Goal: Task Accomplishment & Management: Use online tool/utility

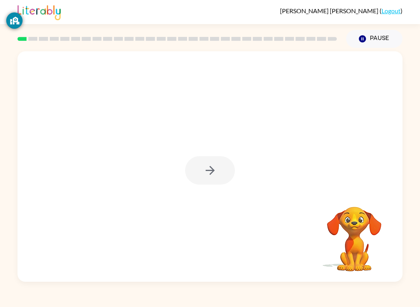
click at [228, 164] on div at bounding box center [210, 170] width 50 height 28
click at [211, 165] on icon "button" at bounding box center [210, 171] width 14 height 14
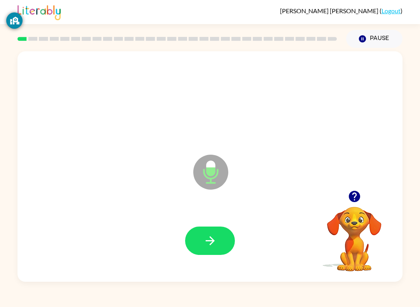
click at [211, 251] on button "button" at bounding box center [210, 241] width 50 height 28
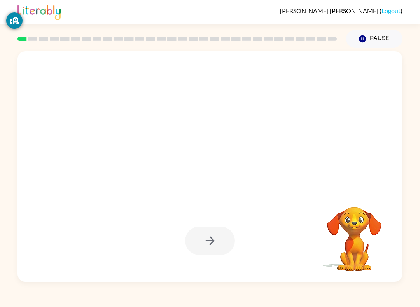
click at [368, 222] on video "Your browser must support playing .mp4 files to use Literably. Please try using…" at bounding box center [354, 234] width 78 height 78
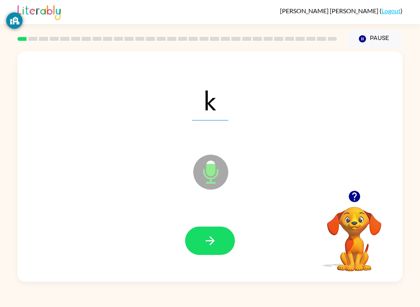
click at [365, 213] on video "Your browser must support playing .mp4 files to use Literably. Please try using…" at bounding box center [354, 234] width 78 height 78
click at [355, 229] on video "Your browser must support playing .mp4 files to use Literably. Please try using…" at bounding box center [354, 234] width 78 height 78
click at [357, 223] on video "Your browser must support playing .mp4 files to use Literably. Please try using…" at bounding box center [354, 234] width 78 height 78
click at [356, 223] on video "Your browser must support playing .mp4 files to use Literably. Please try using…" at bounding box center [354, 234] width 78 height 78
click at [364, 220] on video "Your browser must support playing .mp4 files to use Literably. Please try using…" at bounding box center [354, 234] width 78 height 78
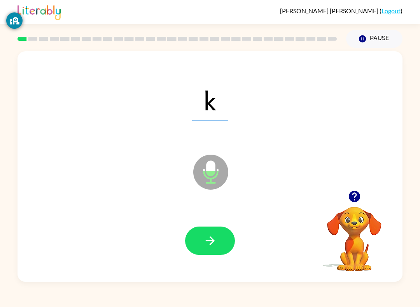
click at [362, 196] on button "button" at bounding box center [355, 197] width 20 height 20
click at [220, 238] on button "button" at bounding box center [210, 241] width 50 height 28
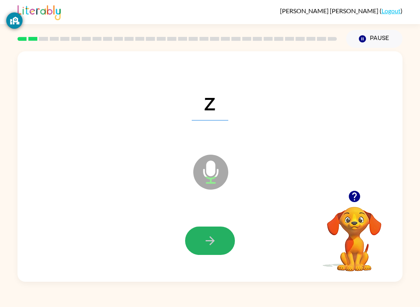
click at [211, 240] on icon "button" at bounding box center [210, 241] width 14 height 14
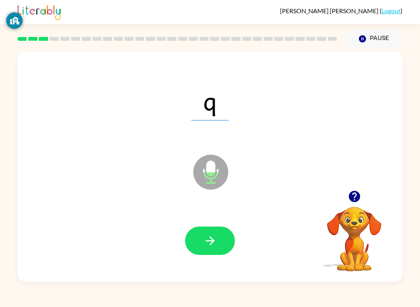
click at [215, 238] on icon "button" at bounding box center [210, 241] width 14 height 14
click at [213, 242] on icon "button" at bounding box center [209, 240] width 9 height 9
click at [217, 228] on button "button" at bounding box center [210, 241] width 50 height 28
click at [203, 242] on icon "button" at bounding box center [210, 241] width 14 height 14
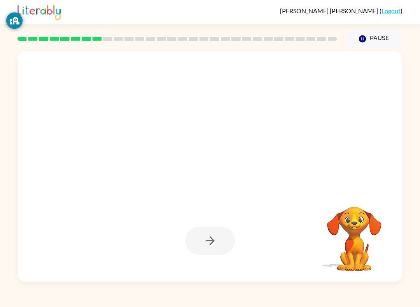
click at [366, 192] on div at bounding box center [209, 166] width 385 height 231
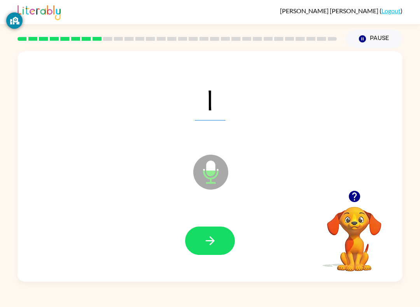
click at [355, 196] on icon "button" at bounding box center [355, 197] width 14 height 14
click at [215, 240] on icon "button" at bounding box center [210, 241] width 14 height 14
click at [212, 229] on button "button" at bounding box center [210, 241] width 50 height 28
click at [217, 240] on button "button" at bounding box center [210, 241] width 50 height 28
click at [359, 195] on icon "button" at bounding box center [353, 196] width 11 height 11
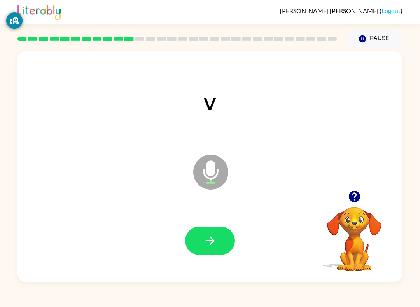
click at [217, 250] on button "button" at bounding box center [210, 241] width 50 height 28
click at [210, 241] on icon "button" at bounding box center [210, 241] width 14 height 14
click at [217, 234] on button "button" at bounding box center [210, 241] width 50 height 28
click at [214, 222] on div at bounding box center [209, 241] width 369 height 66
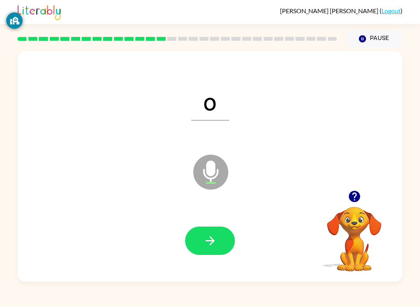
click at [216, 250] on button "button" at bounding box center [210, 241] width 50 height 28
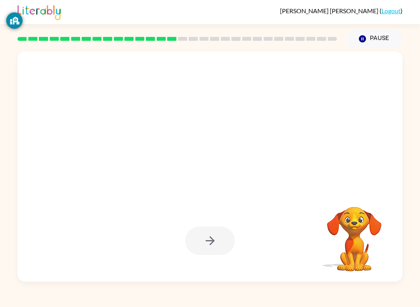
click at [368, 229] on video "Your browser must support playing .mp4 files to use Literably. Please try using…" at bounding box center [354, 234] width 78 height 78
click at [367, 224] on video "Your browser must support playing .mp4 files to use Literably. Please try using…" at bounding box center [354, 234] width 78 height 78
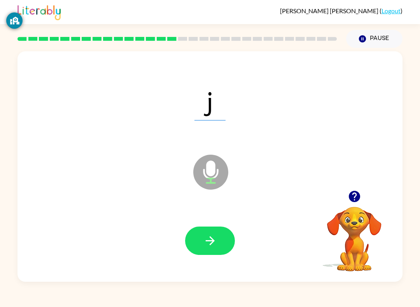
click at [212, 235] on icon "button" at bounding box center [210, 241] width 14 height 14
click at [223, 244] on button "button" at bounding box center [210, 241] width 50 height 28
click at [358, 189] on button "button" at bounding box center [355, 197] width 20 height 20
click at [221, 240] on button "button" at bounding box center [210, 241] width 50 height 28
click at [220, 241] on button "button" at bounding box center [210, 241] width 50 height 28
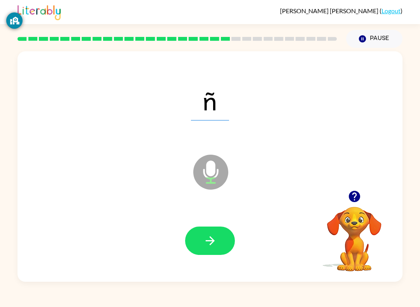
click at [209, 238] on icon "button" at bounding box center [210, 241] width 14 height 14
click at [216, 241] on icon "button" at bounding box center [210, 241] width 14 height 14
click at [222, 245] on button "button" at bounding box center [210, 241] width 50 height 28
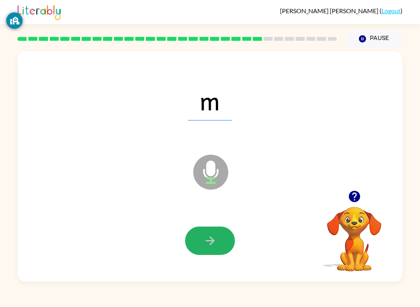
click at [225, 249] on button "button" at bounding box center [210, 241] width 50 height 28
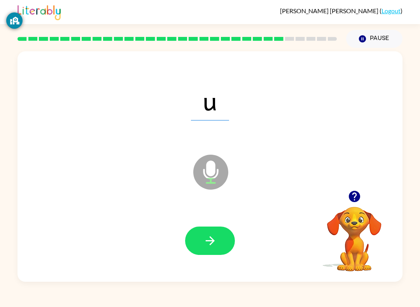
click at [219, 238] on button "button" at bounding box center [210, 241] width 50 height 28
click at [220, 247] on button "button" at bounding box center [210, 241] width 50 height 28
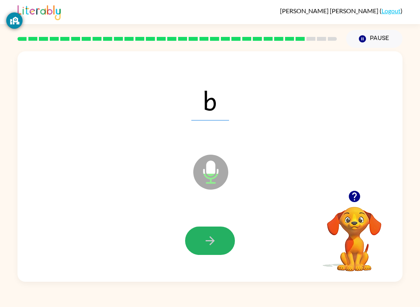
click at [219, 236] on button "button" at bounding box center [210, 241] width 50 height 28
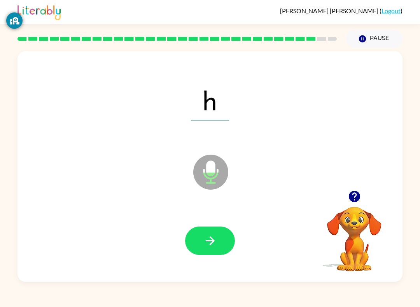
click at [211, 226] on div at bounding box center [209, 241] width 369 height 66
click at [223, 246] on button "button" at bounding box center [210, 241] width 50 height 28
click at [212, 234] on icon "button" at bounding box center [210, 241] width 14 height 14
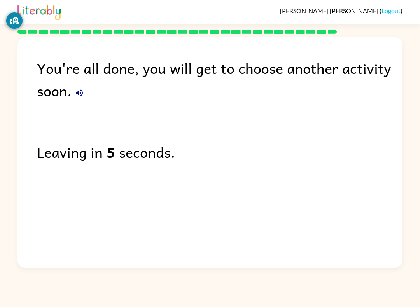
click at [297, 196] on div "You're all done, you will get to choose another activity soon. Leaving in 5 sec…" at bounding box center [209, 150] width 385 height 227
click at [269, 69] on div "You're all done, you will get to choose another activity soon." at bounding box center [220, 79] width 366 height 45
click at [252, 79] on div "You're all done, you will get to choose another activity soon." at bounding box center [220, 79] width 366 height 45
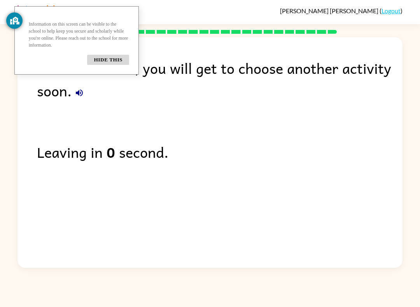
click at [112, 65] on button "Hide this" at bounding box center [108, 60] width 42 height 10
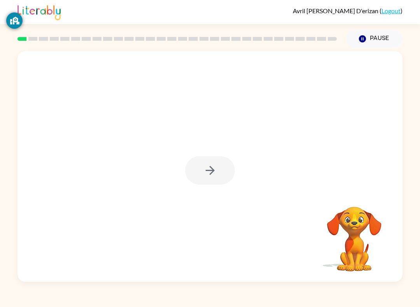
click at [195, 180] on div at bounding box center [210, 170] width 50 height 28
click at [222, 164] on div at bounding box center [210, 170] width 50 height 28
click at [219, 168] on div at bounding box center [210, 170] width 50 height 28
click at [222, 169] on button "button" at bounding box center [210, 170] width 50 height 28
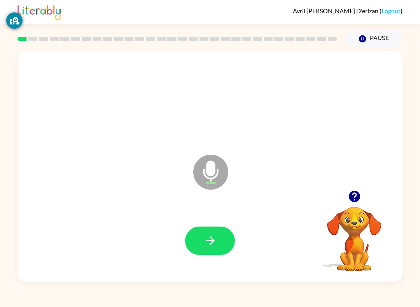
click at [220, 229] on button "button" at bounding box center [210, 241] width 50 height 28
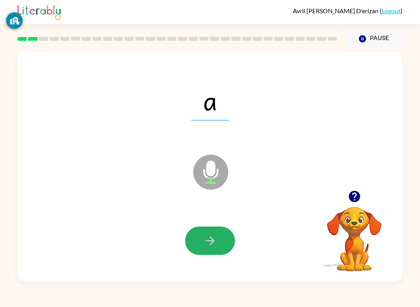
click at [199, 239] on button "button" at bounding box center [210, 241] width 50 height 28
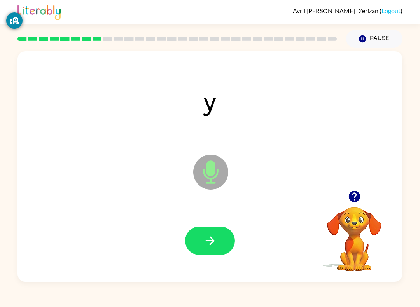
click at [220, 238] on button "button" at bounding box center [210, 241] width 50 height 28
click at [222, 244] on button "button" at bounding box center [210, 241] width 50 height 28
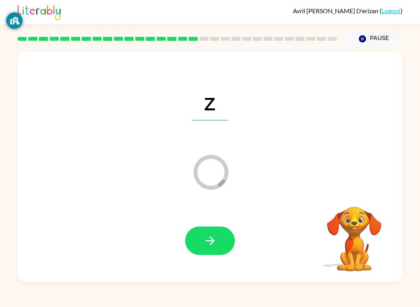
click at [204, 246] on icon "button" at bounding box center [210, 241] width 14 height 14
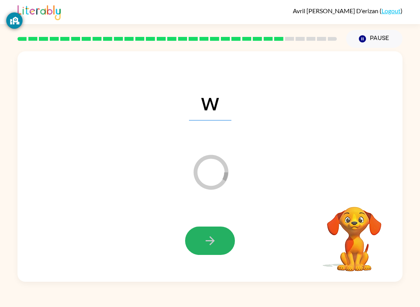
click at [210, 246] on icon "button" at bounding box center [210, 241] width 14 height 14
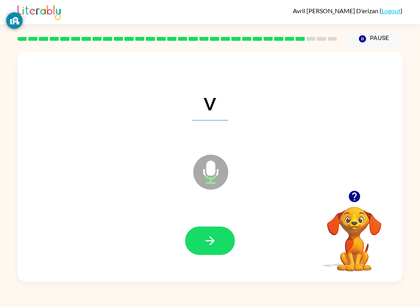
click at [210, 234] on icon "button" at bounding box center [210, 241] width 14 height 14
click at [198, 247] on button "button" at bounding box center [210, 241] width 50 height 28
